Goal: Entertainment & Leisure: Consume media (video, audio)

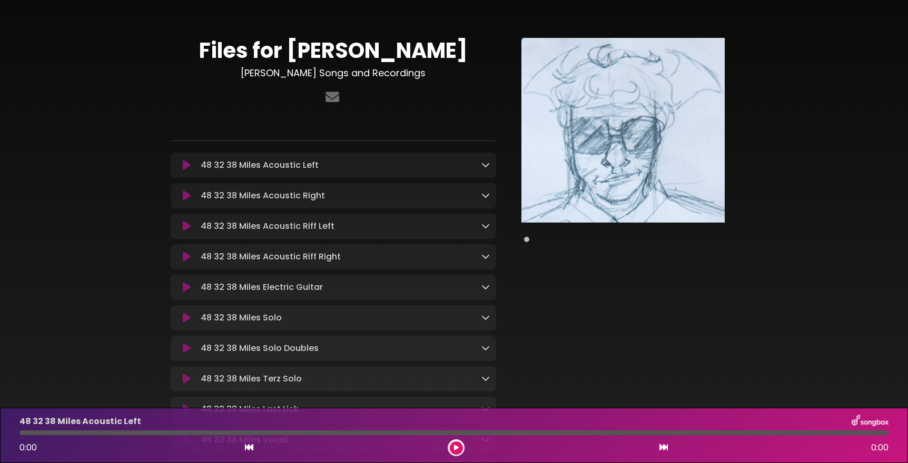
click at [184, 323] on icon at bounding box center [187, 318] width 8 height 11
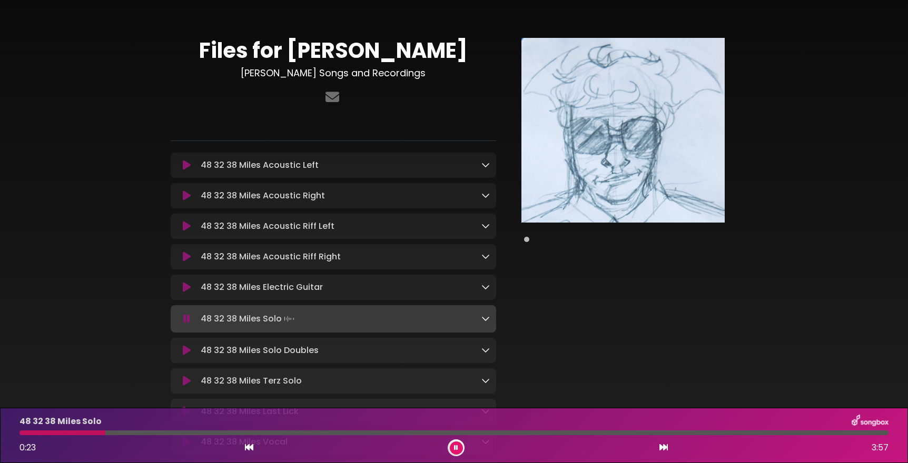
drag, startPoint x: 61, startPoint y: 433, endPoint x: 106, endPoint y: 439, distance: 45.7
click at [106, 439] on div "48 32 38 Miles Solo 0:23 3:57" at bounding box center [453, 436] width 881 height 42
click at [320, 434] on div at bounding box center [453, 433] width 869 height 5
click at [443, 433] on div at bounding box center [453, 433] width 869 height 5
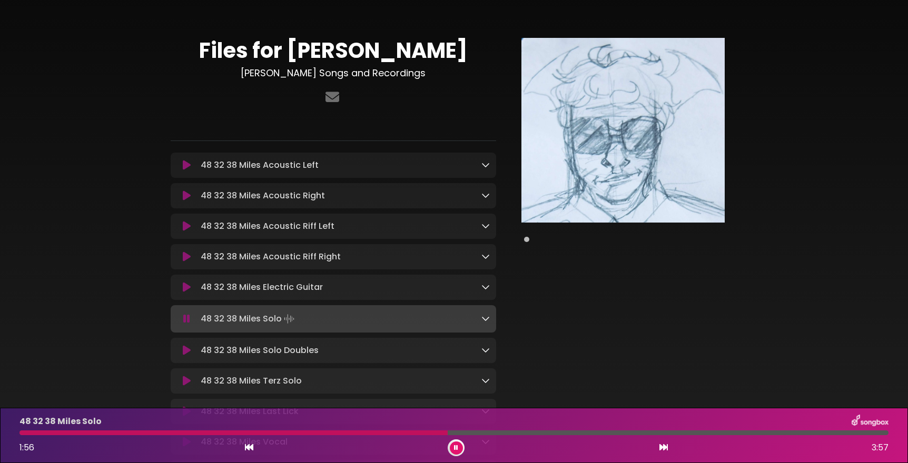
click at [623, 432] on div at bounding box center [453, 433] width 869 height 5
click at [786, 430] on div "48 32 38 Miles Solo 2:47 3:57" at bounding box center [453, 436] width 881 height 42
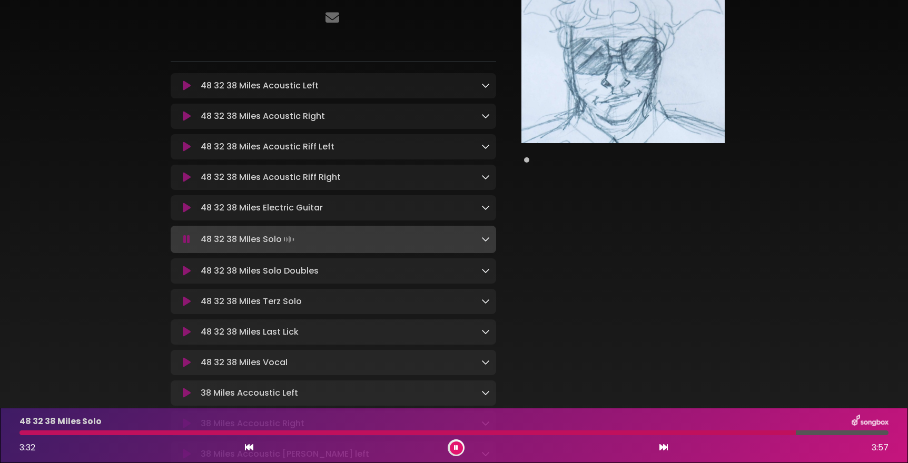
scroll to position [105, 0]
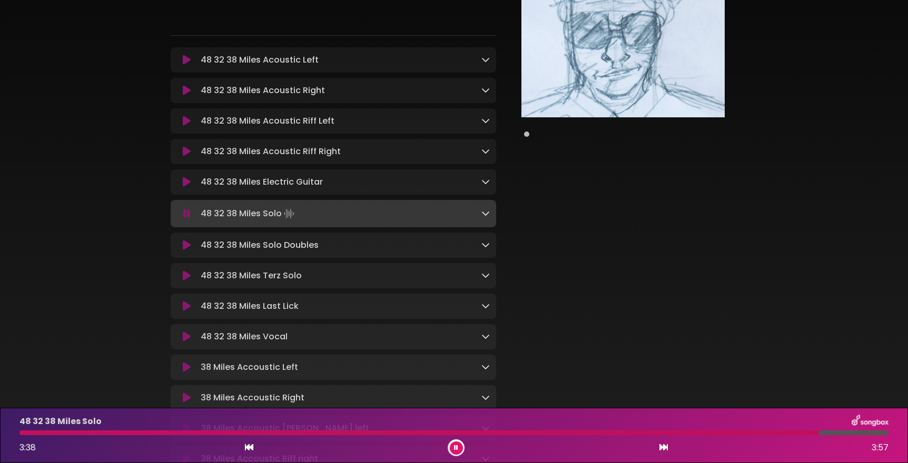
click at [185, 279] on icon at bounding box center [187, 276] width 8 height 11
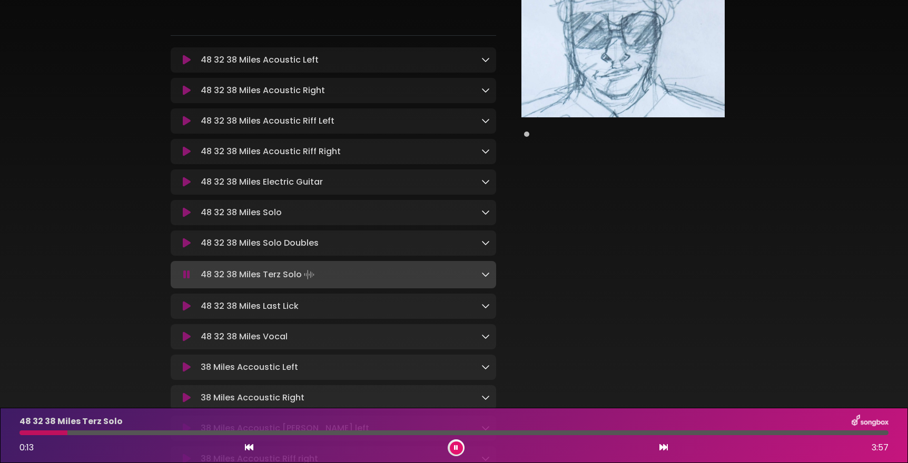
click at [187, 214] on icon at bounding box center [187, 212] width 8 height 11
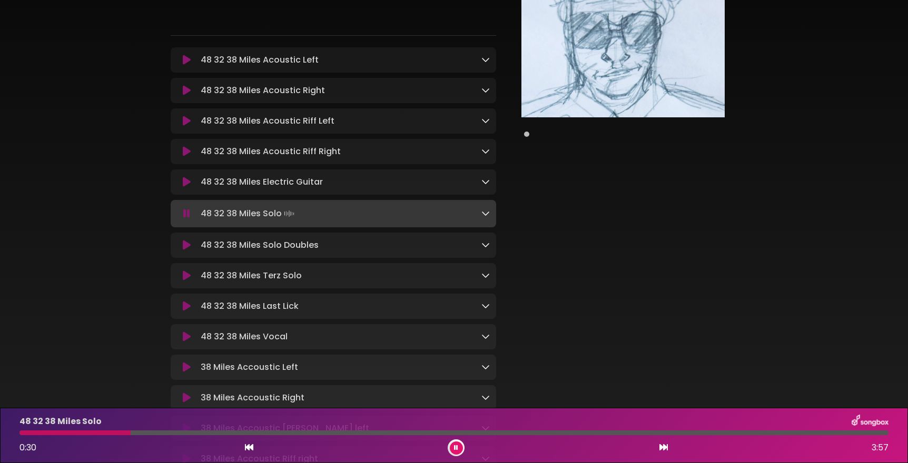
drag, startPoint x: 121, startPoint y: 433, endPoint x: 130, endPoint y: 433, distance: 9.5
click at [130, 433] on div at bounding box center [74, 433] width 111 height 5
click at [131, 433] on div at bounding box center [453, 433] width 869 height 5
click at [397, 431] on div at bounding box center [453, 433] width 869 height 5
click at [431, 432] on div at bounding box center [453, 433] width 869 height 5
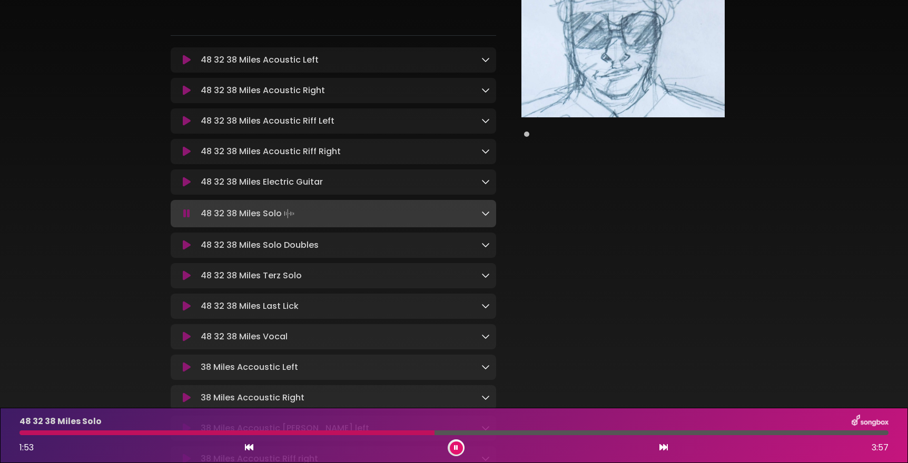
click at [455, 430] on div "48 32 38 Miles Solo 1:53 3:57" at bounding box center [453, 436] width 881 height 42
click at [470, 434] on div at bounding box center [453, 433] width 869 height 5
click at [513, 433] on div at bounding box center [453, 433] width 869 height 5
click at [476, 433] on div at bounding box center [247, 433] width 457 height 5
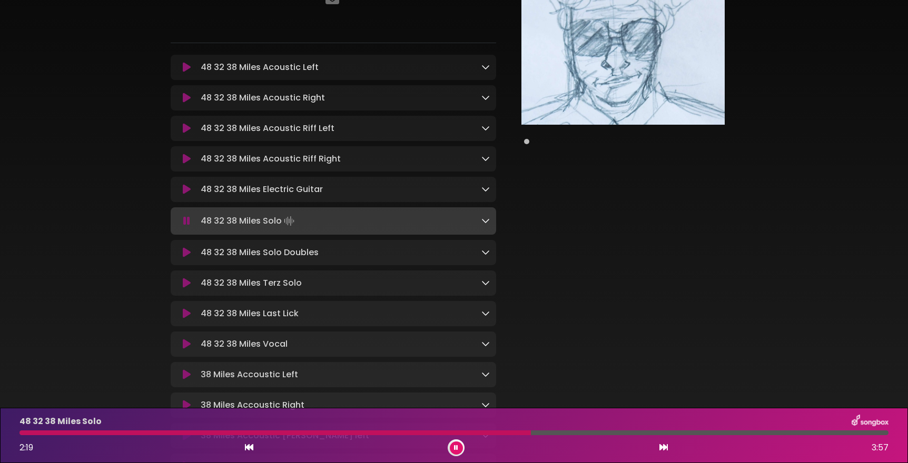
scroll to position [158, 0]
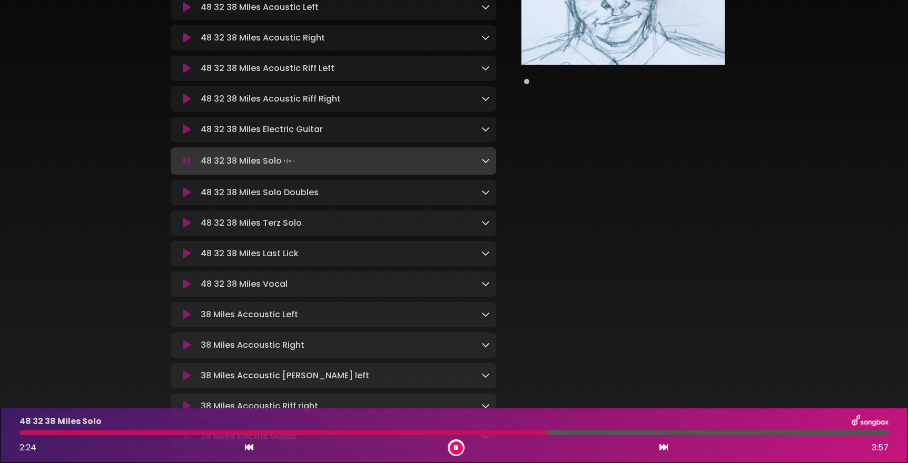
click at [187, 290] on icon at bounding box center [187, 284] width 8 height 11
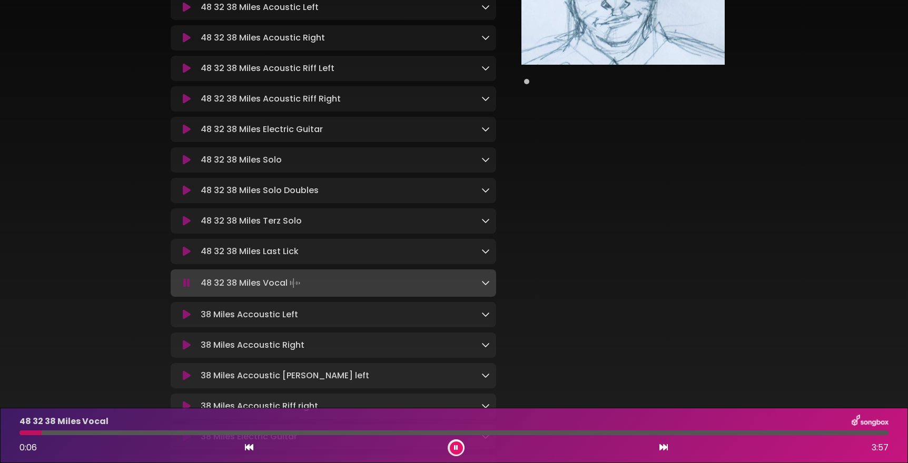
click at [487, 287] on icon at bounding box center [485, 283] width 8 height 8
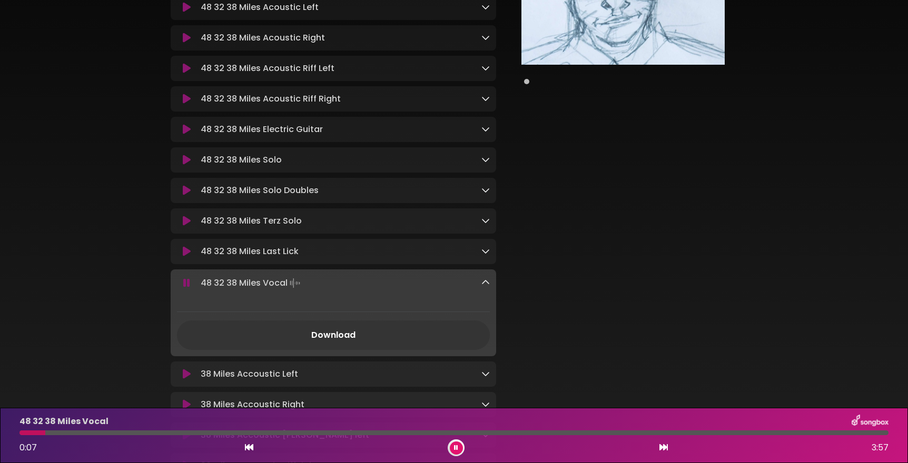
click at [487, 287] on icon at bounding box center [485, 283] width 8 height 8
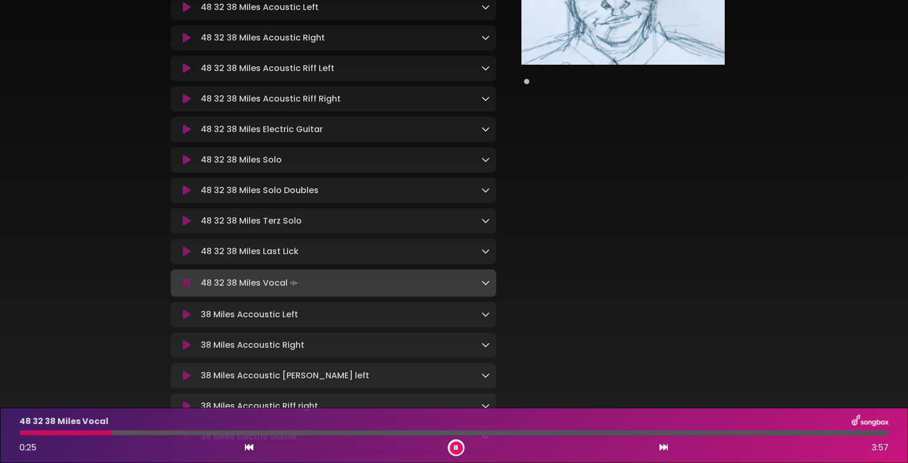
click at [453, 444] on button at bounding box center [456, 448] width 13 height 13
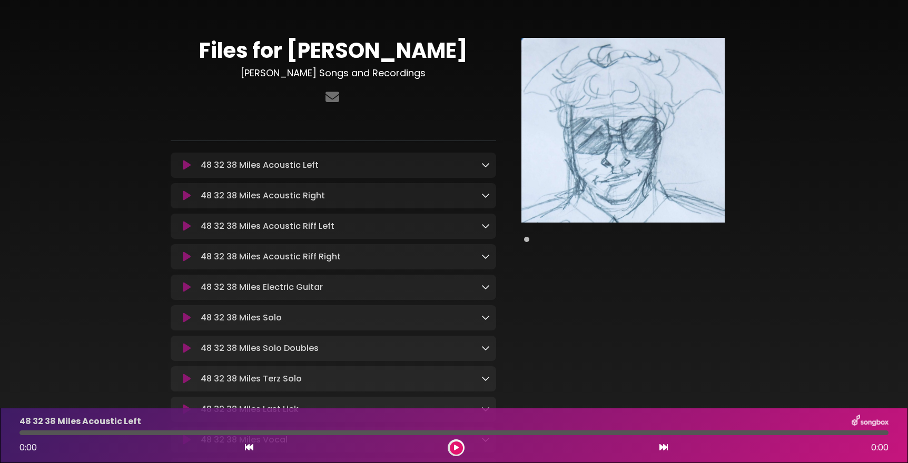
click at [188, 167] on icon at bounding box center [187, 165] width 8 height 11
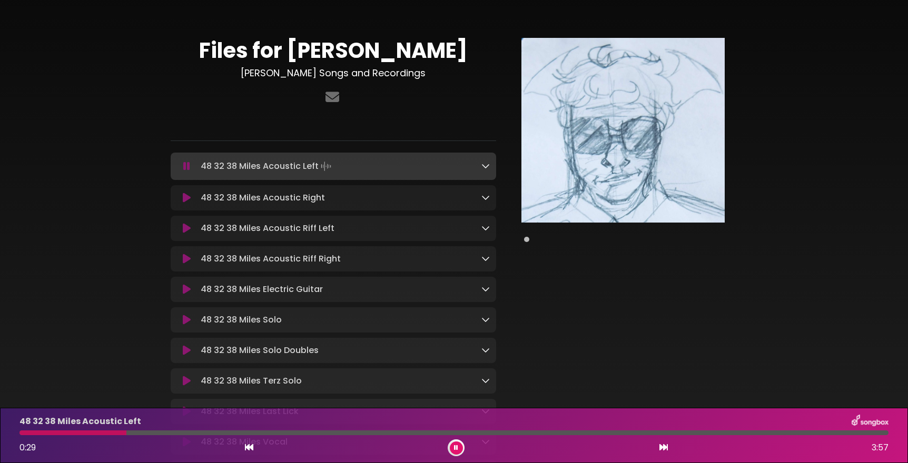
click at [185, 197] on icon at bounding box center [187, 198] width 8 height 11
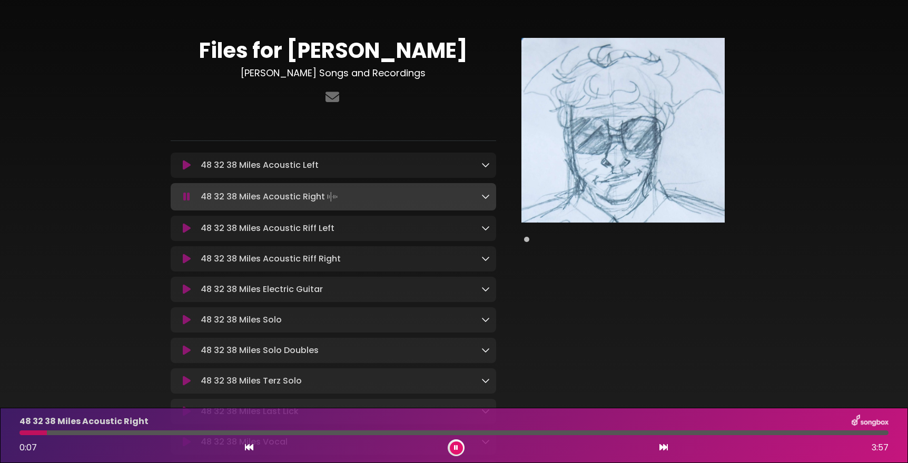
click at [168, 434] on div at bounding box center [453, 433] width 869 height 5
click at [187, 292] on icon at bounding box center [187, 289] width 8 height 11
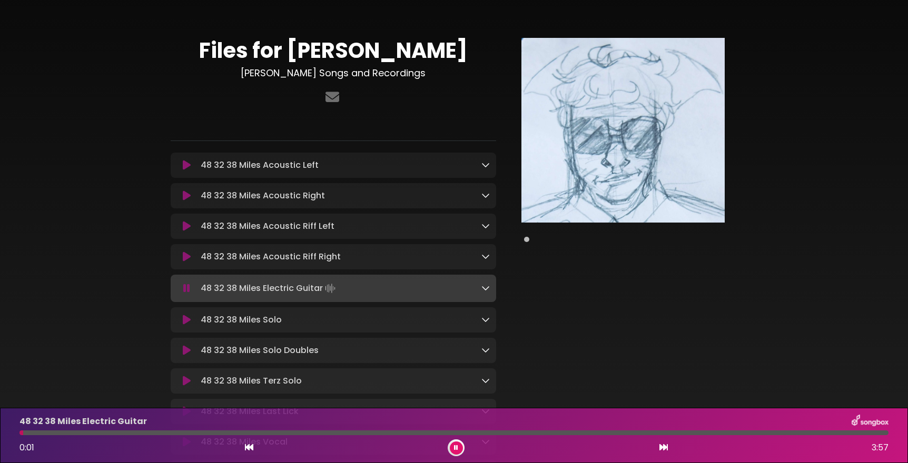
click at [204, 433] on div at bounding box center [453, 433] width 869 height 5
click at [189, 260] on icon at bounding box center [187, 257] width 8 height 11
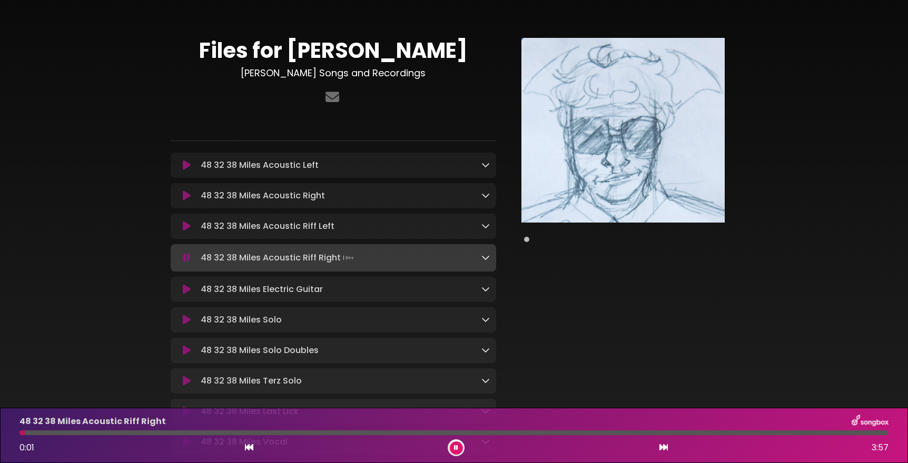
click at [151, 433] on div at bounding box center [453, 433] width 869 height 5
click at [185, 290] on icon at bounding box center [187, 289] width 8 height 11
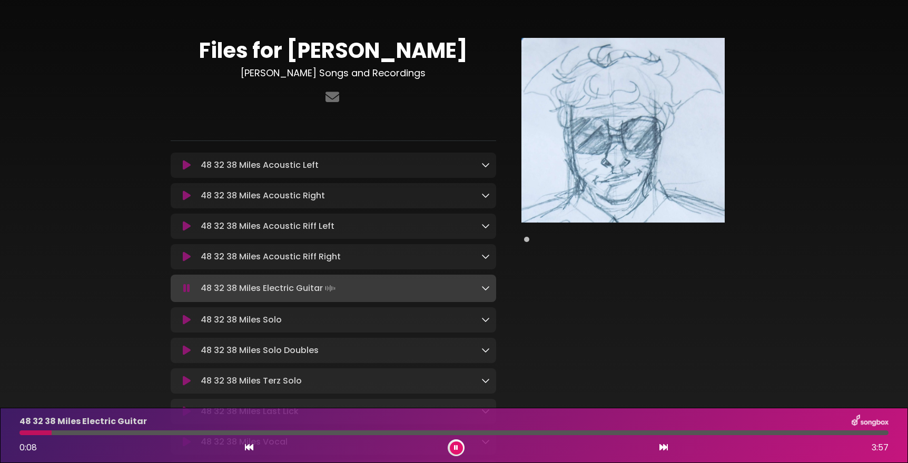
click at [458, 448] on button at bounding box center [456, 448] width 13 height 13
